Goal: Book appointment/travel/reservation

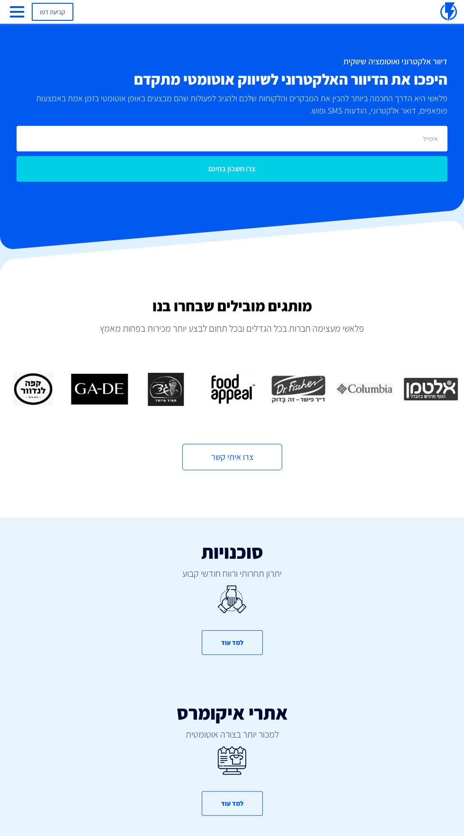
click at [36, 15] on link "קביעת דמו" at bounding box center [53, 12] width 42 height 18
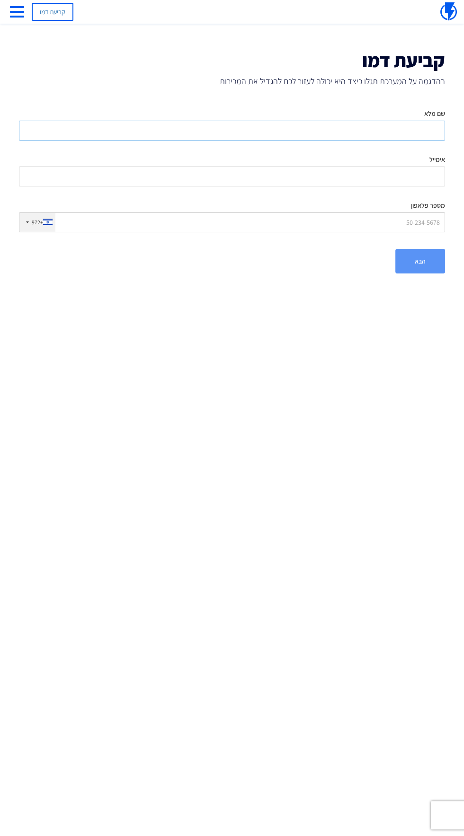
click at [348, 129] on input "שם מלא" at bounding box center [232, 131] width 426 height 20
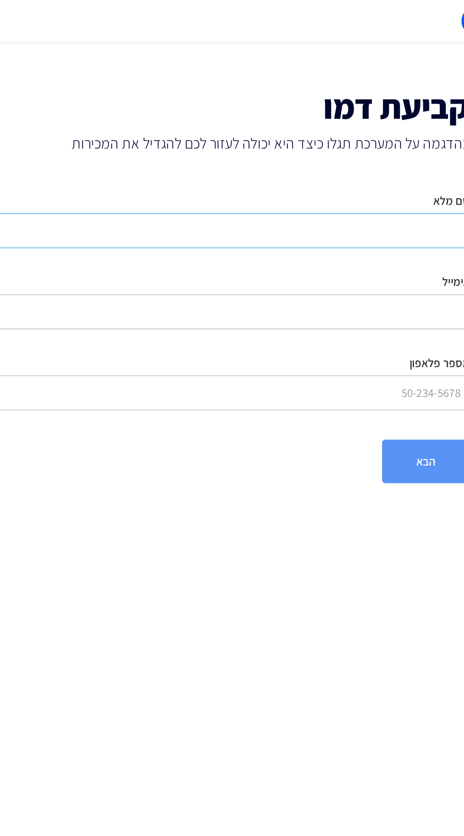
type input "[PERSON_NAME]"
type input "[EMAIL_ADDRESS][DOMAIN_NAME]"
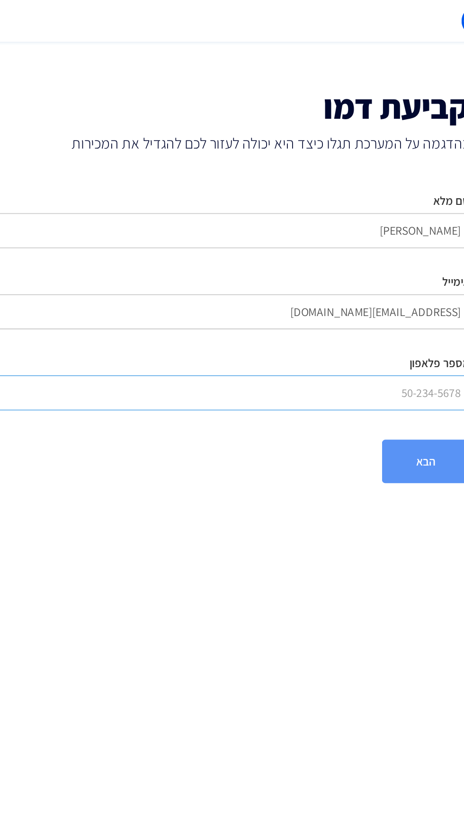
type input "0542008578"
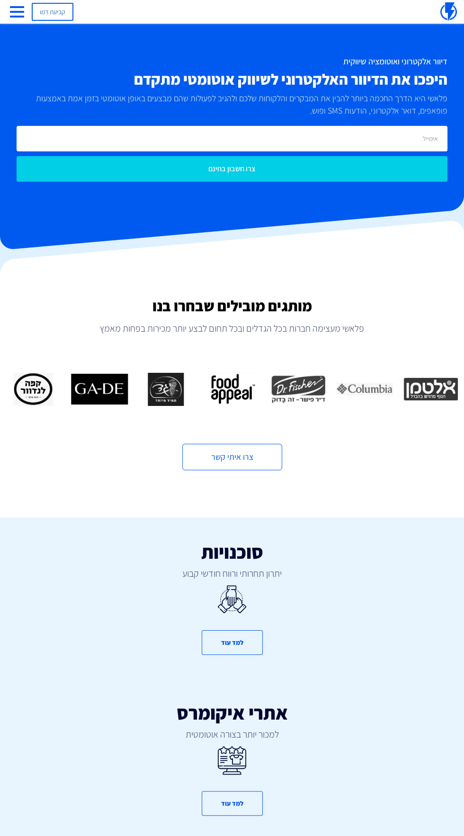
click at [11, 9] on span "button" at bounding box center [17, 11] width 14 height 11
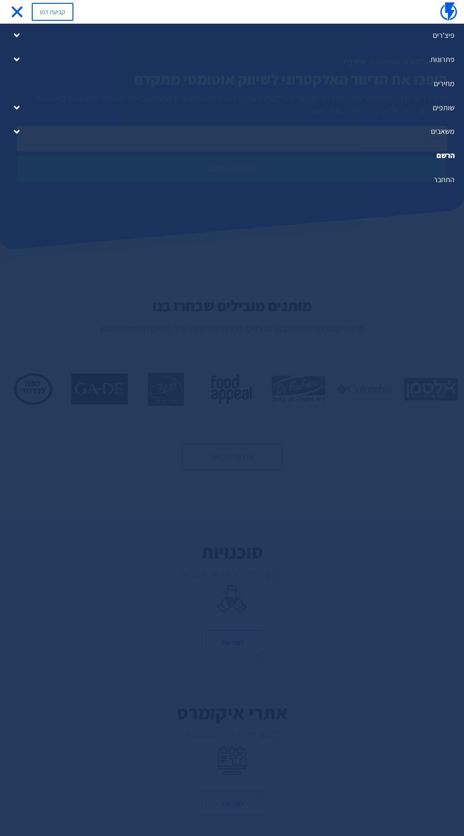
click at [447, 176] on link "התחבר" at bounding box center [232, 180] width 464 height 24
